Goal: Information Seeking & Learning: Learn about a topic

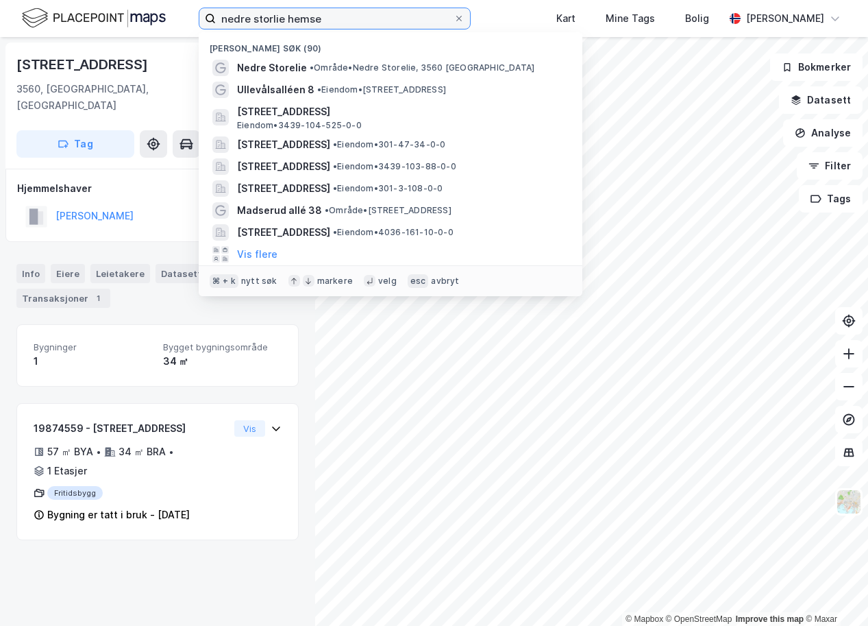
click at [310, 21] on input "nedre storlie hemse" at bounding box center [335, 18] width 238 height 21
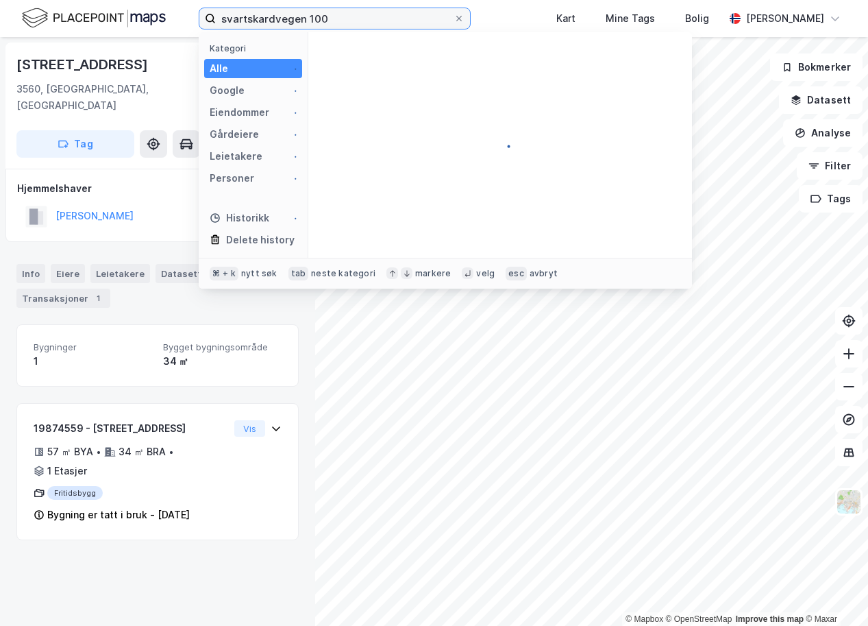
type input "svartskardvegen 100"
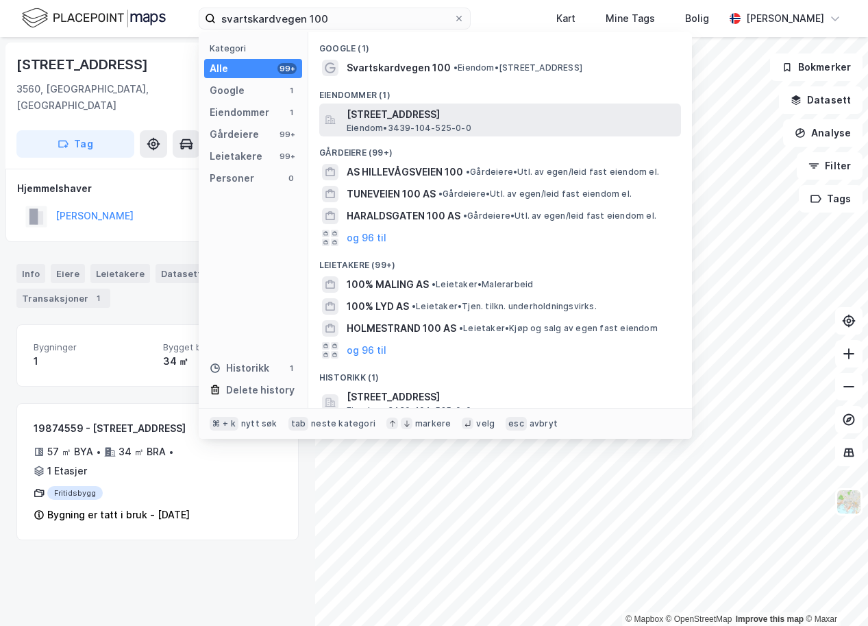
click at [389, 127] on span "Eiendom • 3439-104-525-0-0" at bounding box center [409, 128] width 125 height 11
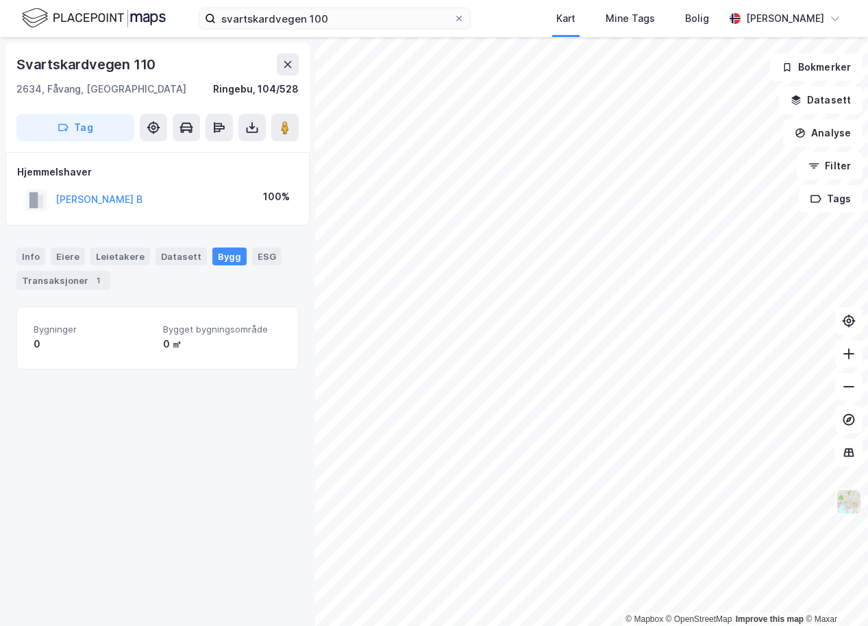
click at [854, 503] on img at bounding box center [849, 502] width 26 height 26
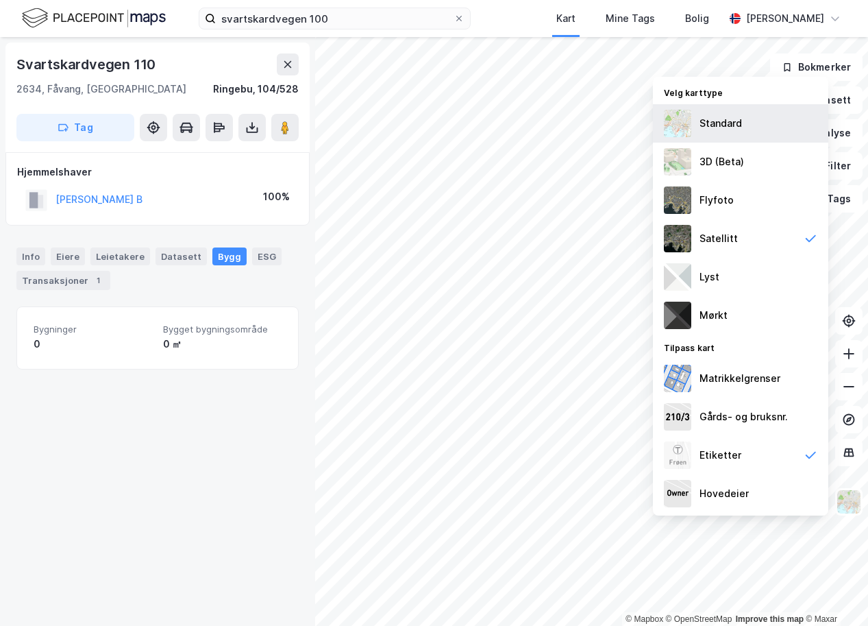
click at [760, 127] on div "Standard" at bounding box center [740, 123] width 175 height 38
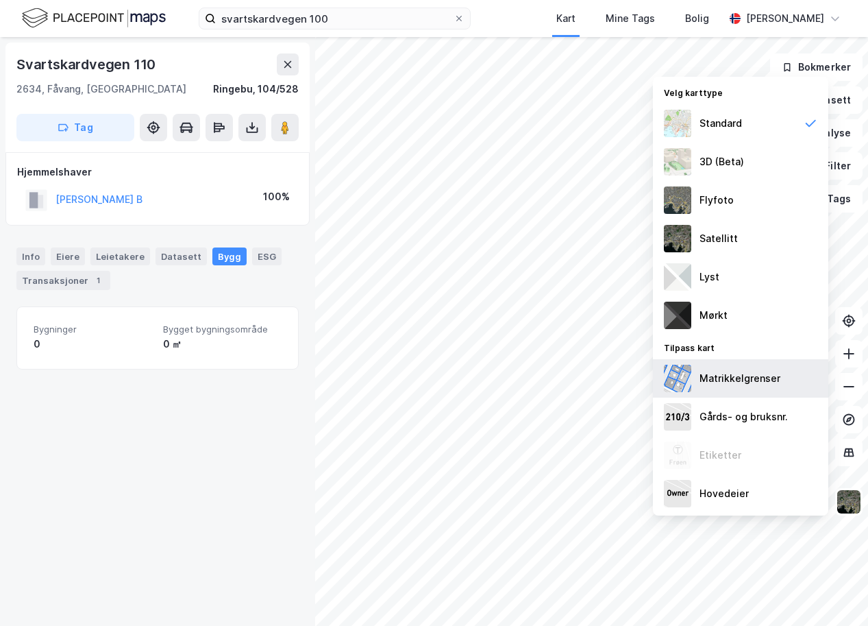
click at [728, 378] on div "Matrikkelgrenser" at bounding box center [740, 378] width 81 height 16
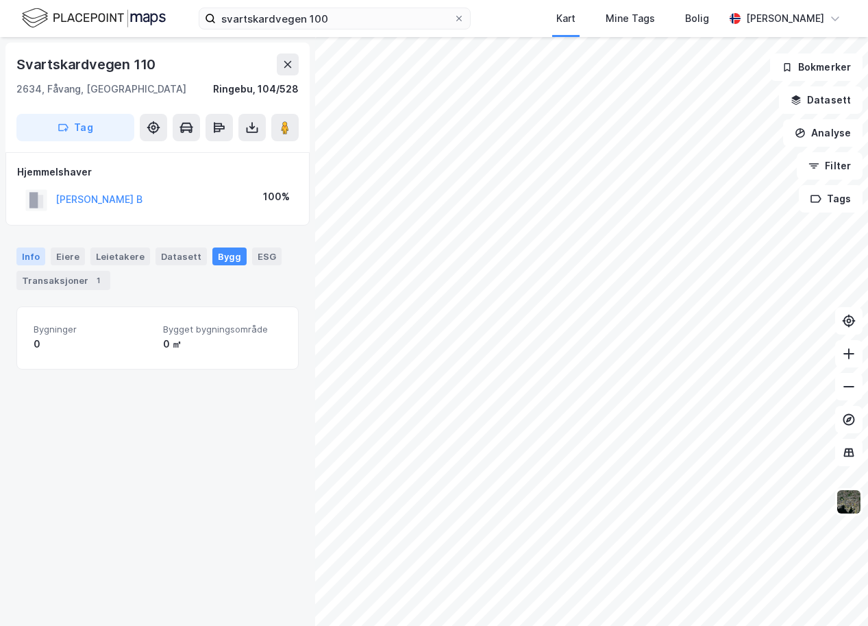
click at [35, 254] on div "Info" at bounding box center [30, 256] width 29 height 18
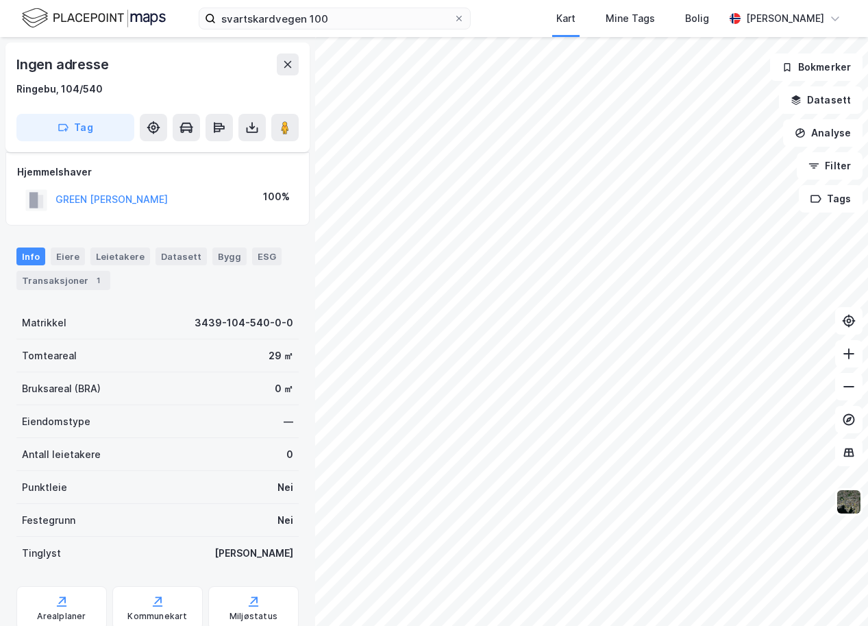
scroll to position [49, 0]
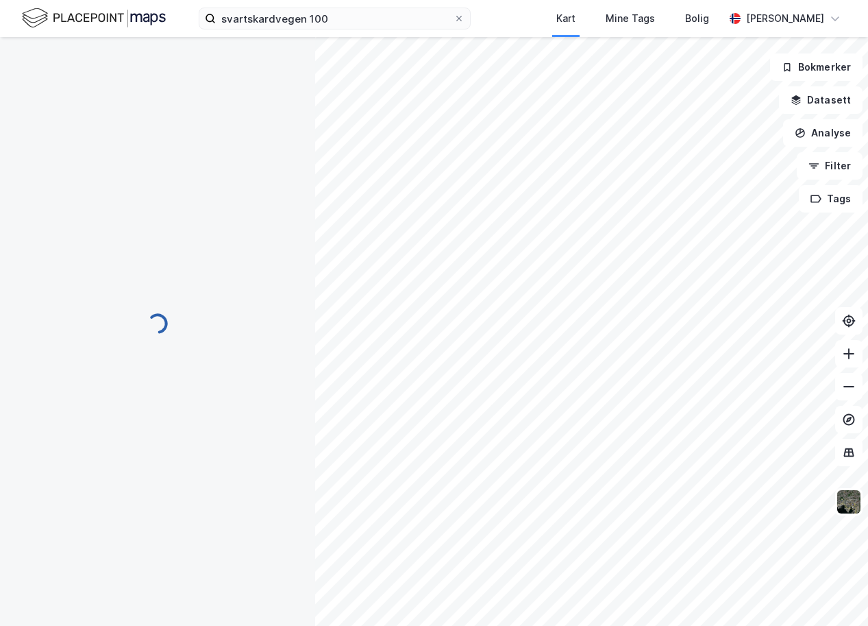
scroll to position [49, 0]
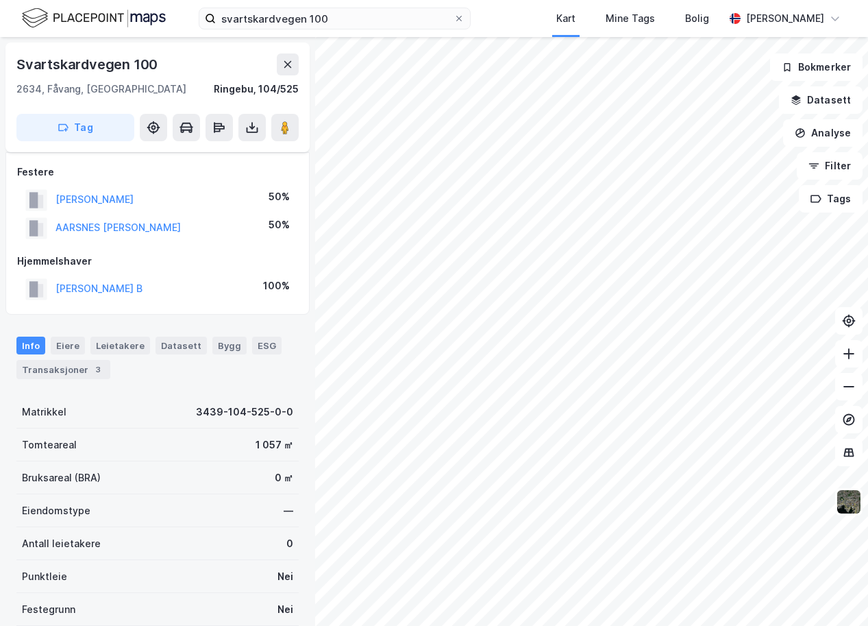
scroll to position [49, 0]
